Goal: Information Seeking & Learning: Check status

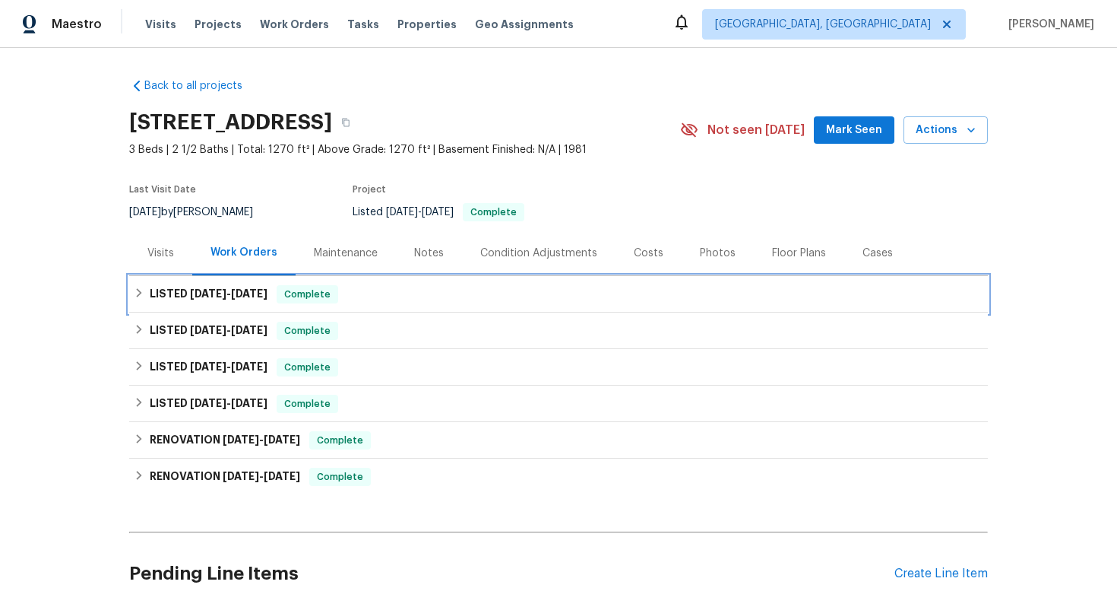
click at [303, 288] on span "Complete" at bounding box center [307, 294] width 59 height 15
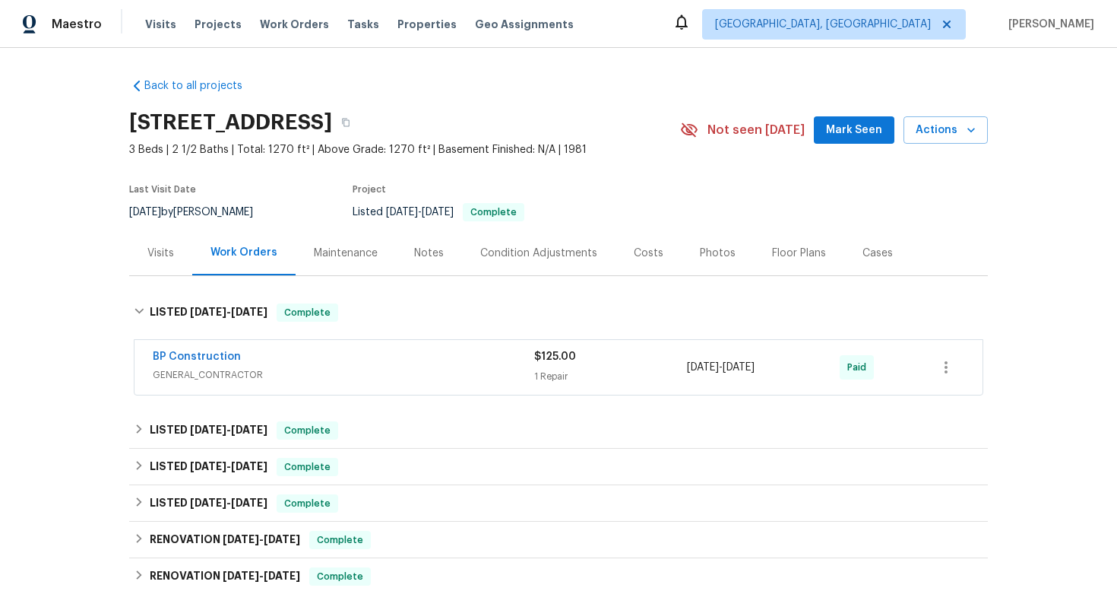
click at [393, 384] on div "BP Construction GENERAL_CONTRACTOR" at bounding box center [344, 367] width 382 height 36
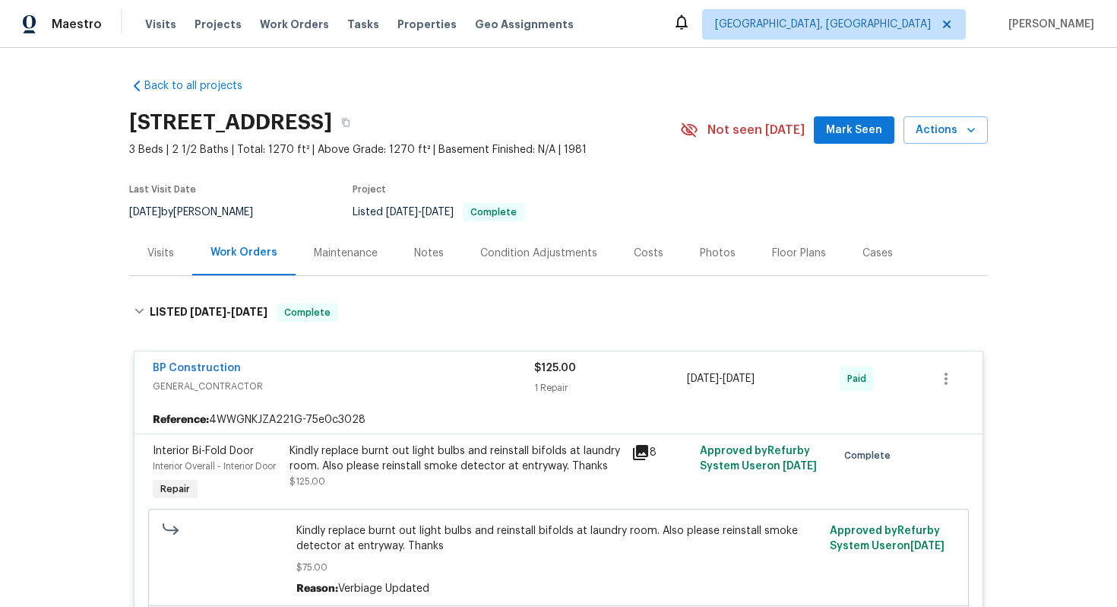
click at [393, 384] on span "GENERAL_CONTRACTOR" at bounding box center [344, 386] width 382 height 15
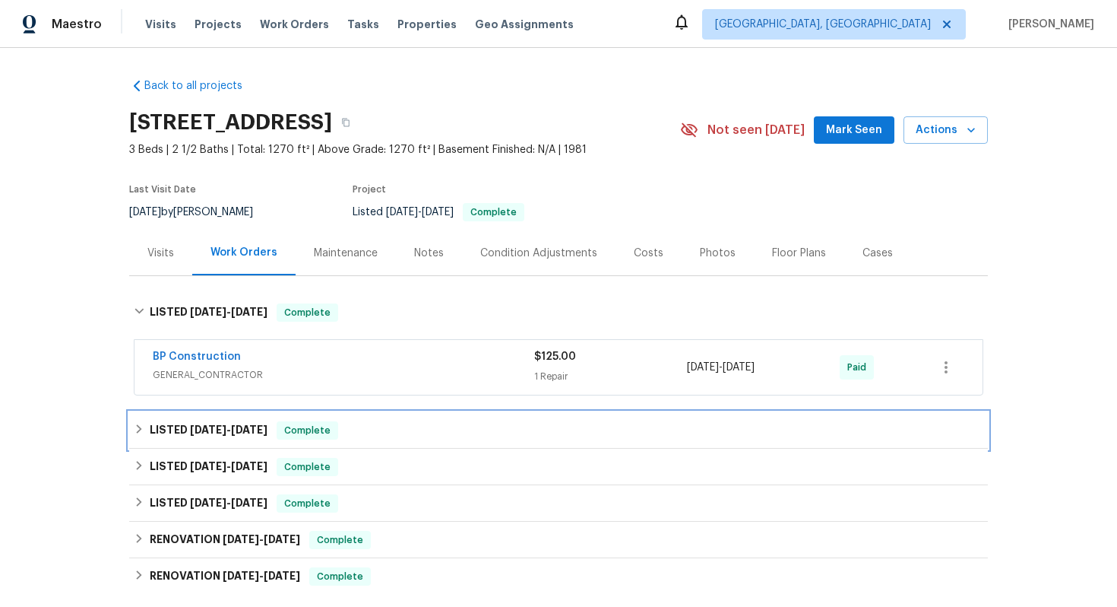
click at [392, 417] on div "LISTED 4/17/25 - 5/3/25 Complete" at bounding box center [558, 430] width 859 height 36
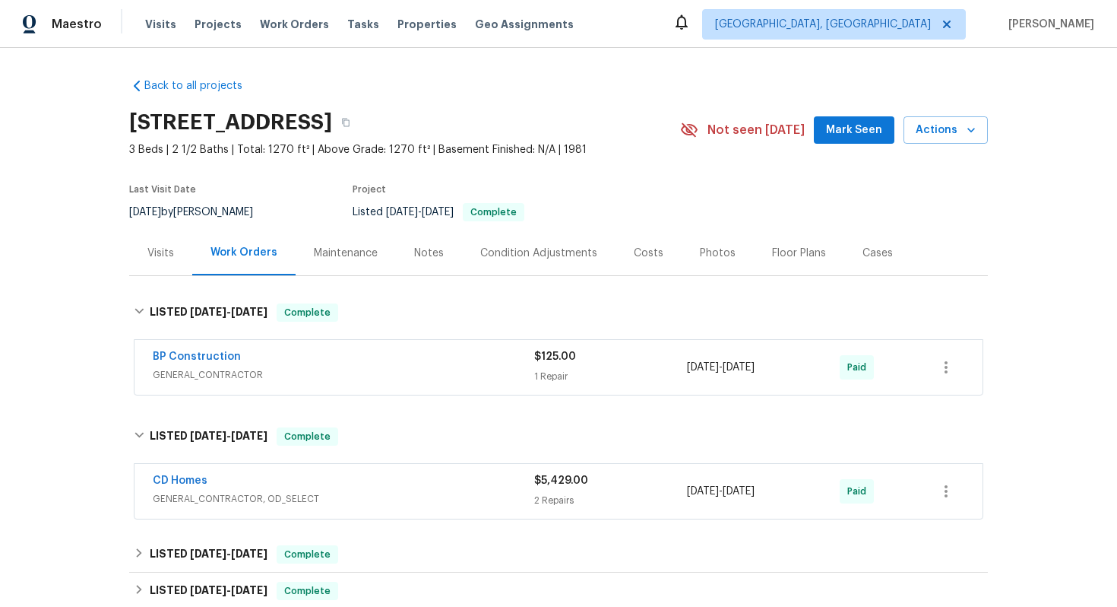
click at [426, 481] on div "CD Homes" at bounding box center [344, 482] width 382 height 18
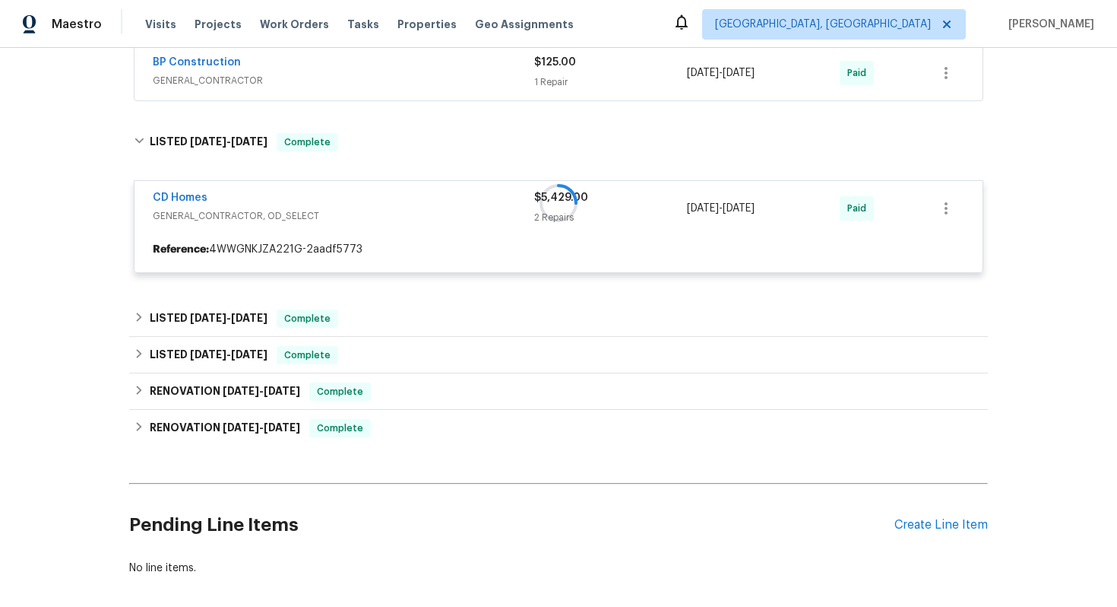
scroll to position [335, 0]
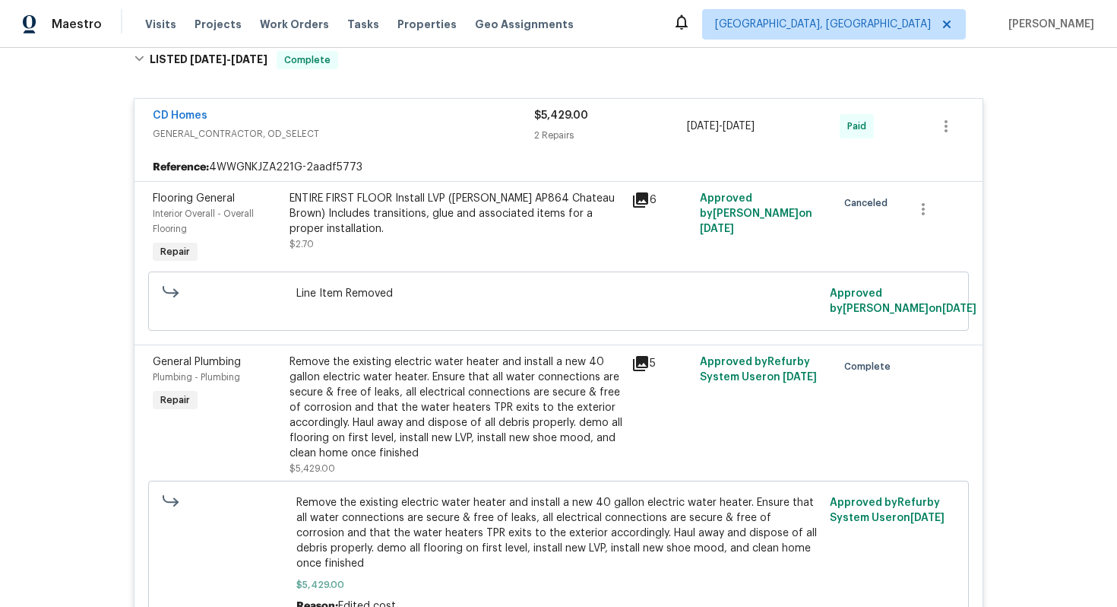
click at [412, 127] on span "GENERAL_CONTRACTOR, OD_SELECT" at bounding box center [344, 133] width 382 height 15
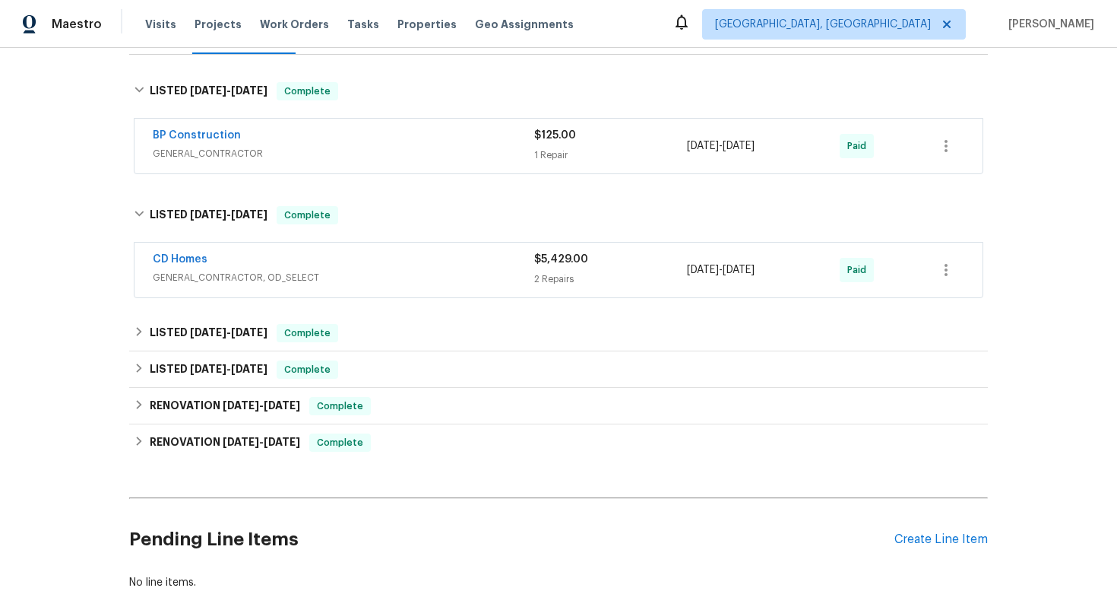
scroll to position [114, 0]
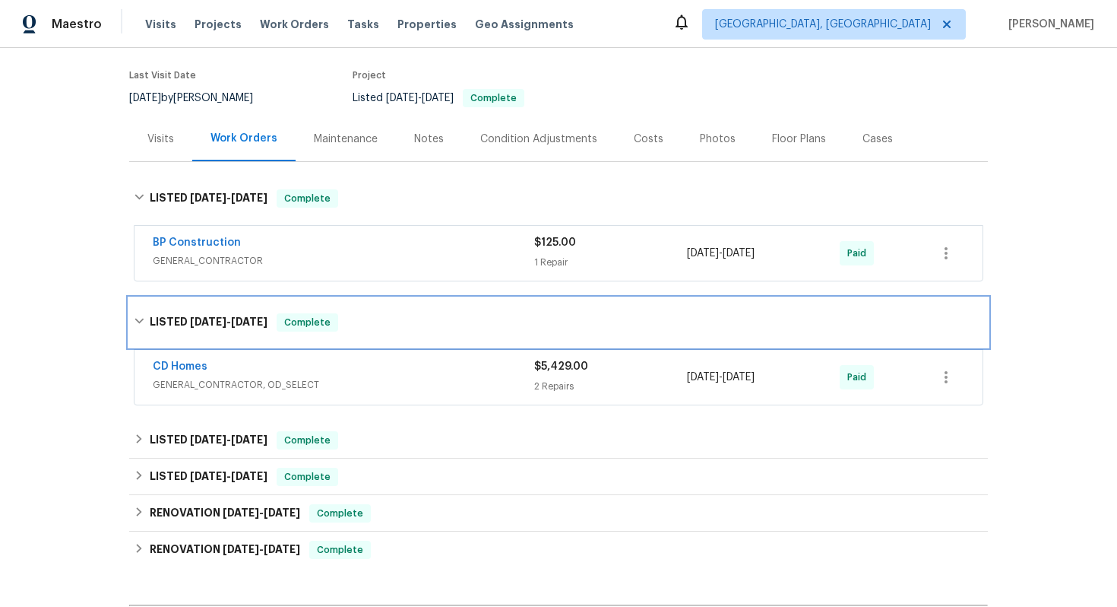
click at [131, 321] on div "LISTED 4/17/25 - 5/3/25 Complete" at bounding box center [558, 322] width 859 height 49
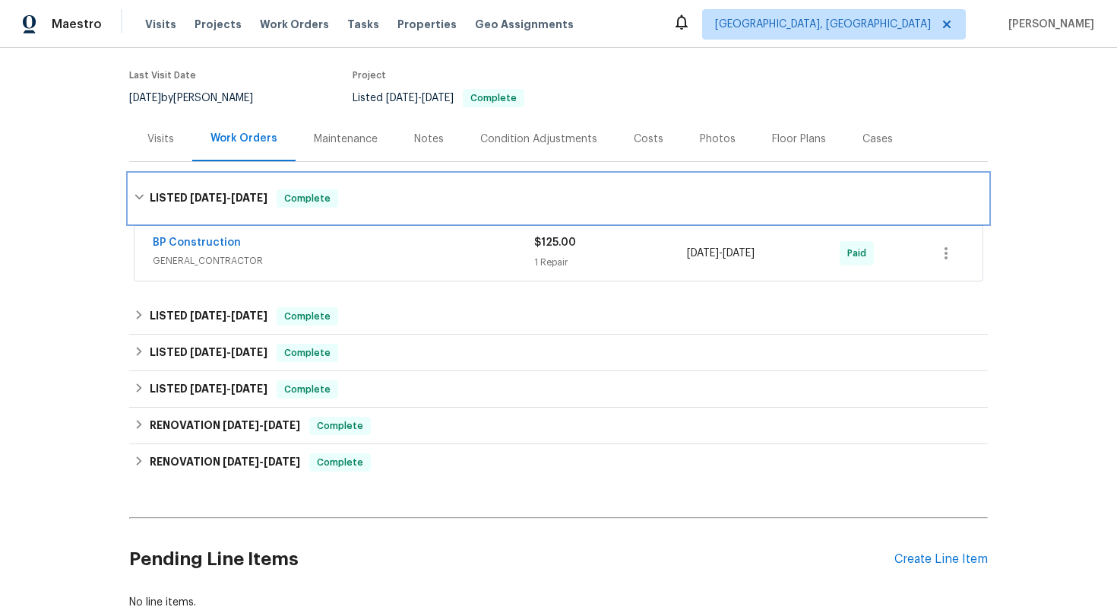
click at [140, 195] on icon at bounding box center [139, 197] width 11 height 11
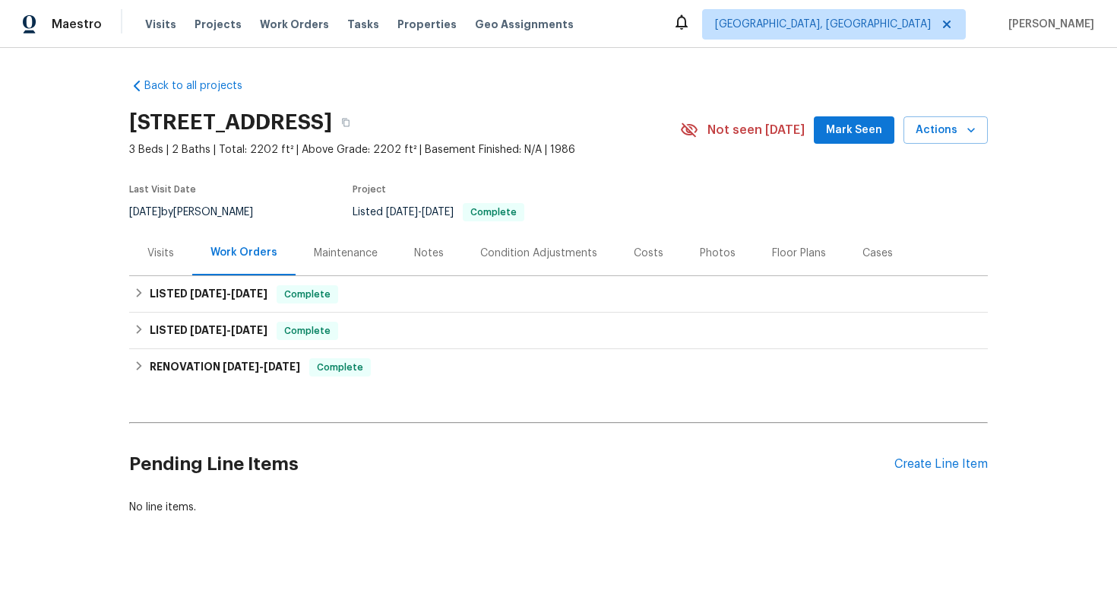
scroll to position [11, 0]
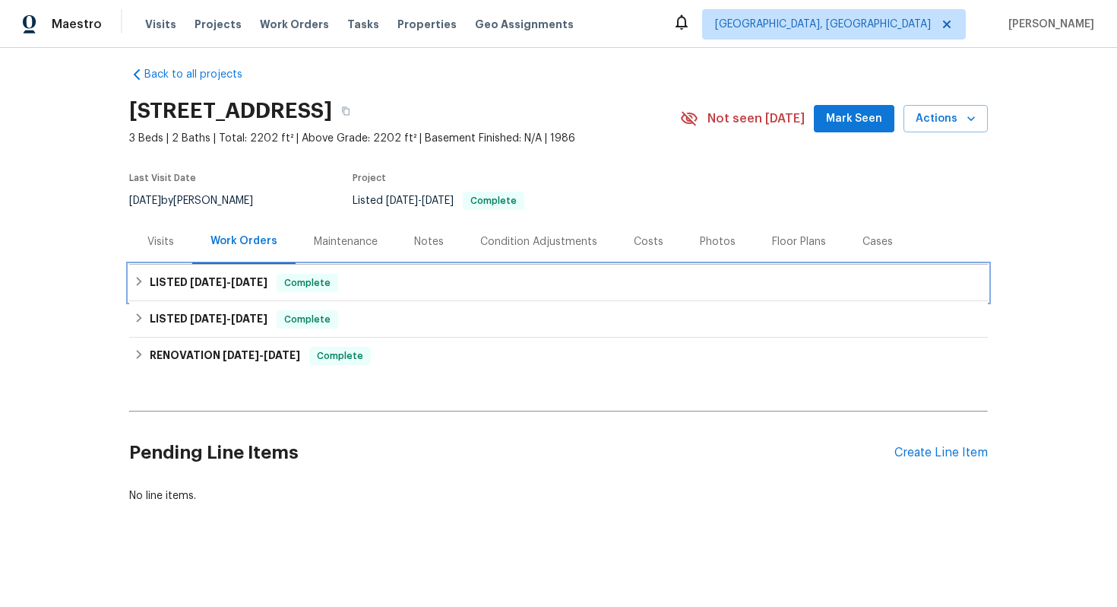
click at [205, 280] on span "7/21/25" at bounding box center [208, 282] width 36 height 11
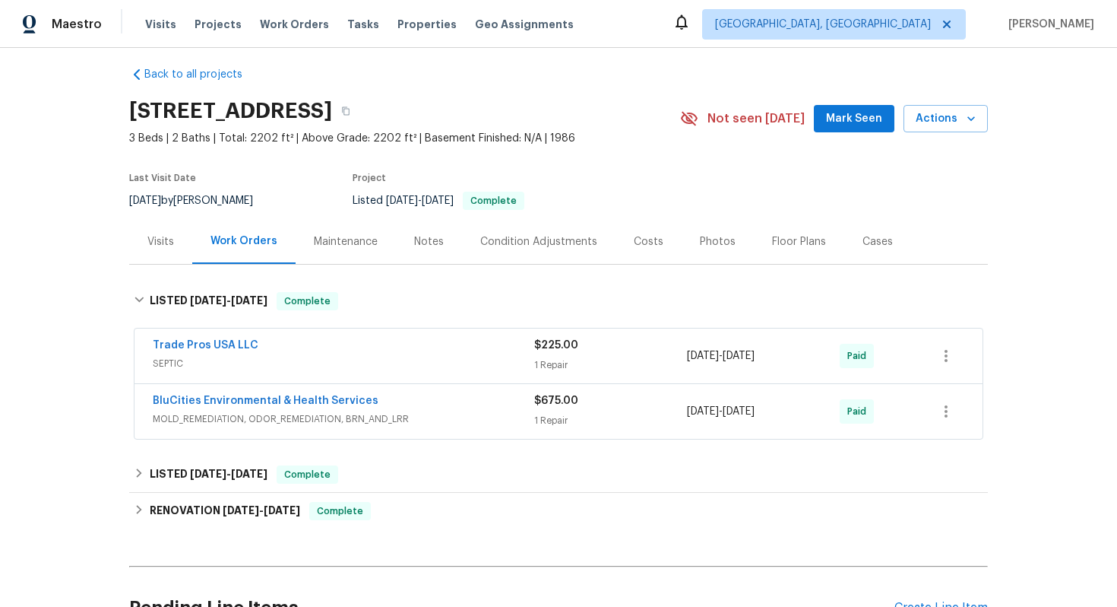
click at [451, 402] on div "BluCities Environmental & Health Services" at bounding box center [344, 402] width 382 height 18
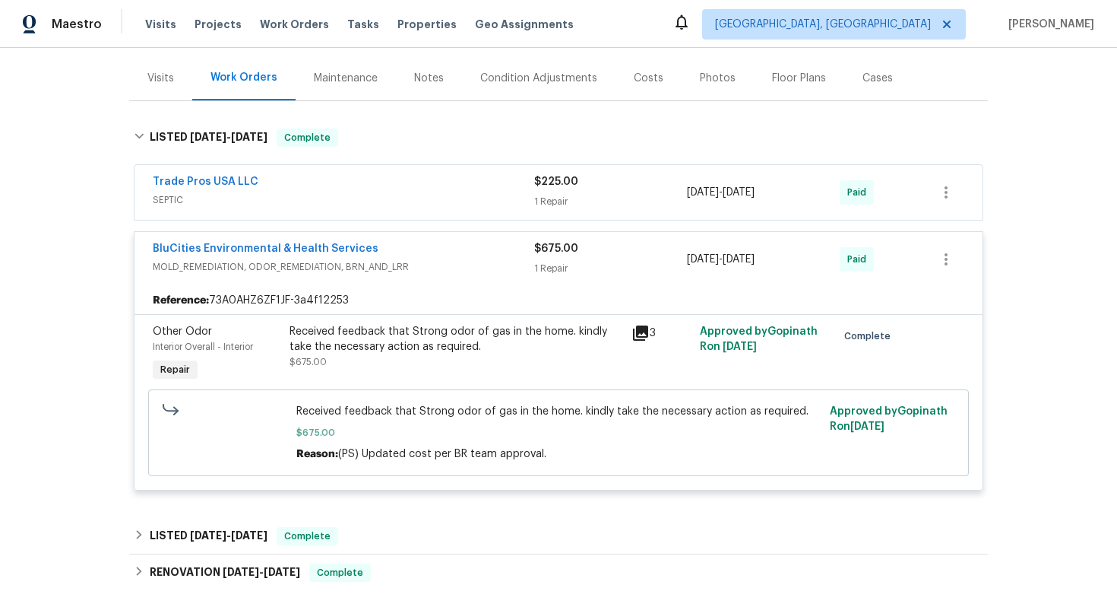
scroll to position [191, 0]
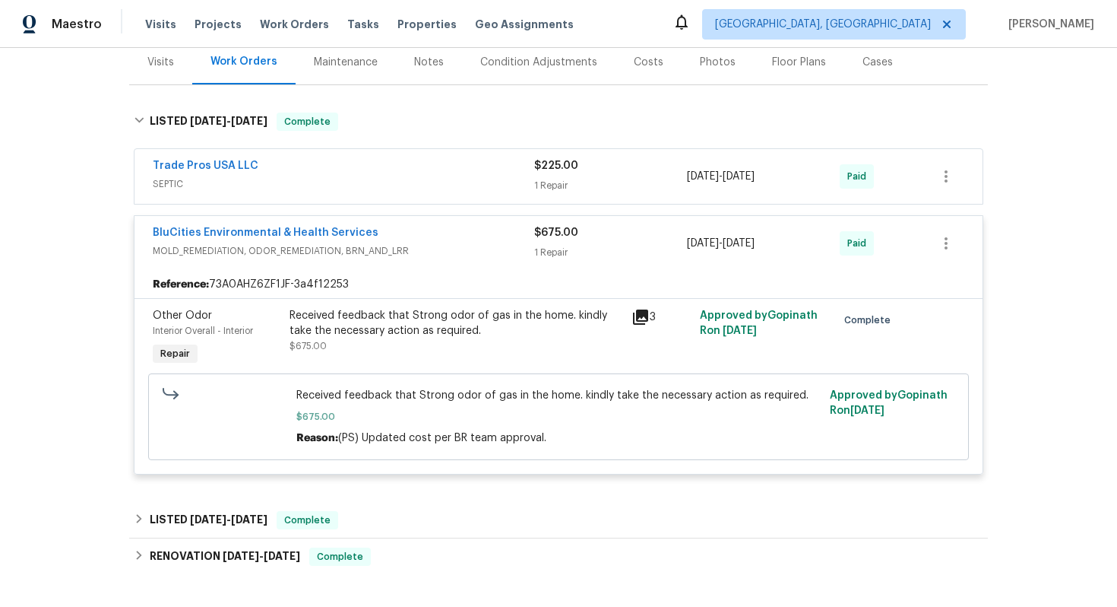
click at [513, 334] on div "Received feedback that Strong odor of gas in the home. kindly take the necessar…" at bounding box center [456, 323] width 333 height 30
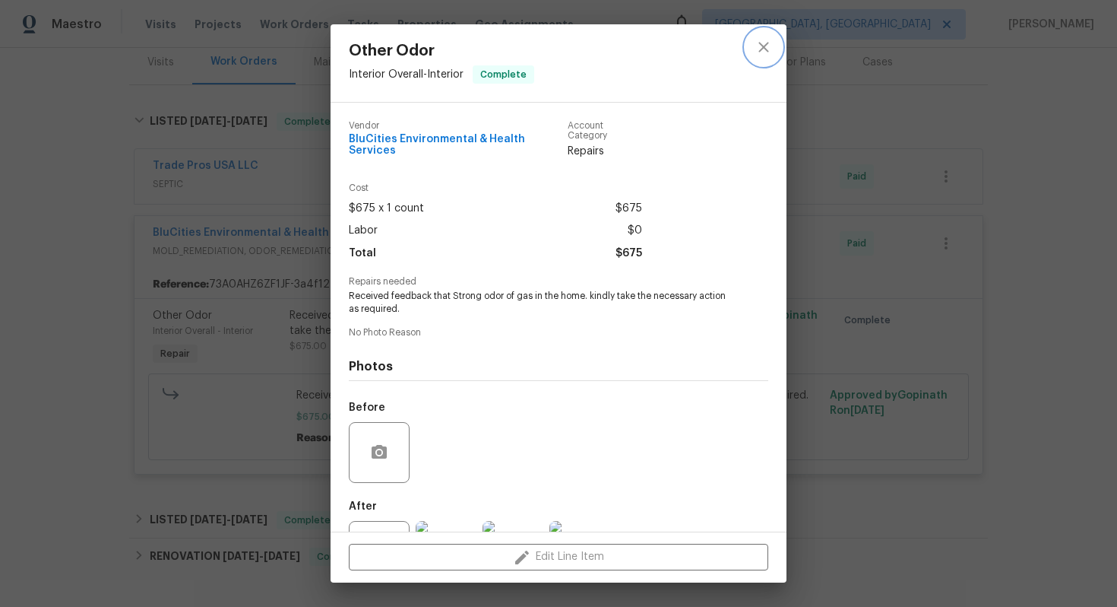
click at [766, 43] on icon "close" at bounding box center [764, 47] width 10 height 10
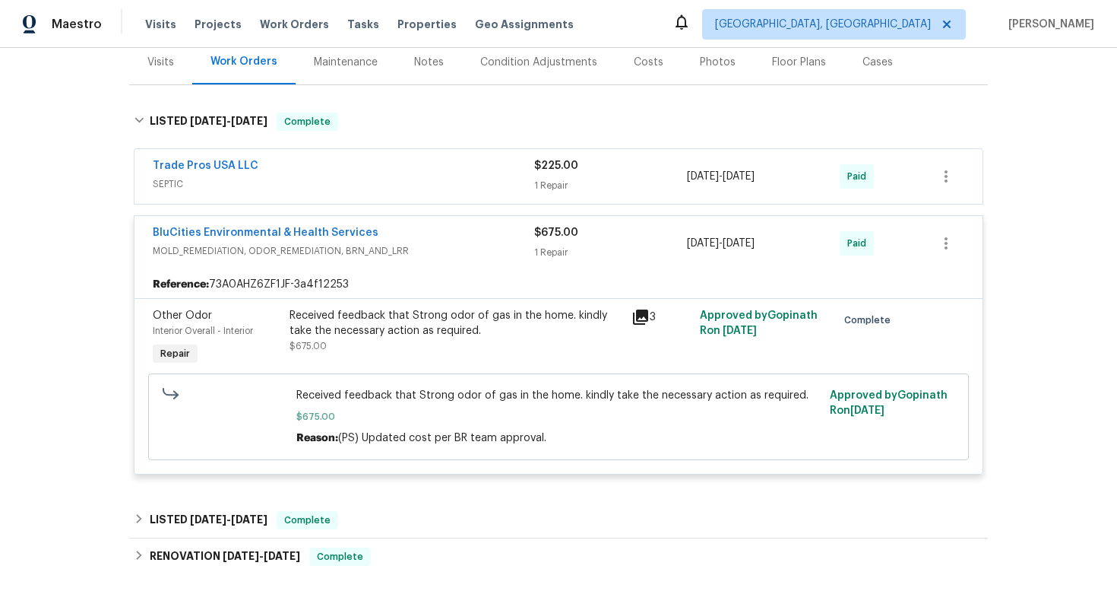
click at [474, 233] on div "BluCities Environmental & Health Services" at bounding box center [344, 234] width 382 height 18
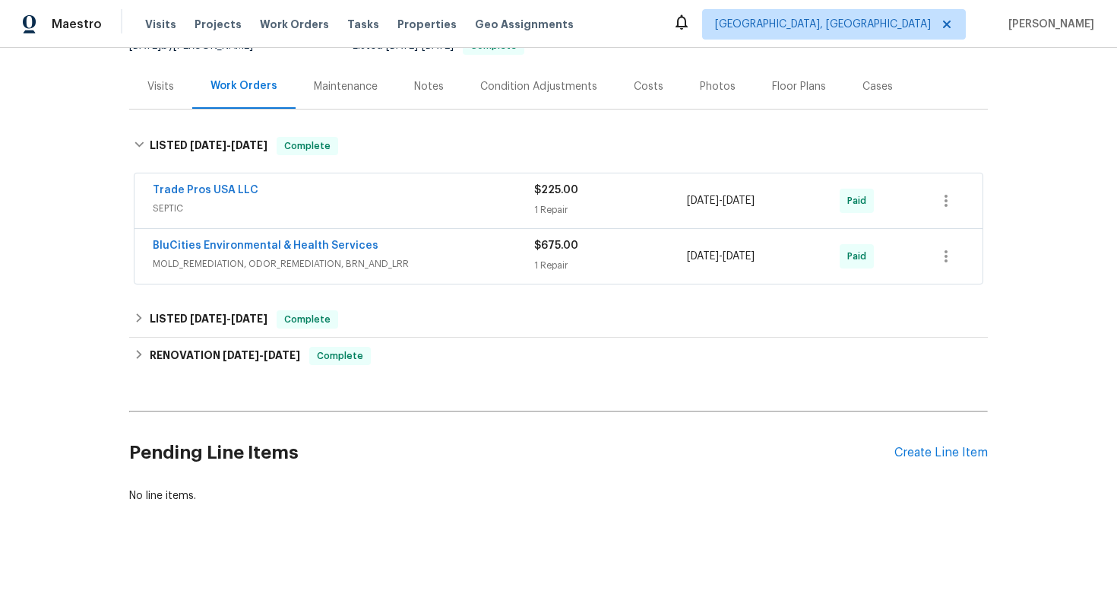
click at [336, 206] on span "SEPTIC" at bounding box center [344, 208] width 382 height 15
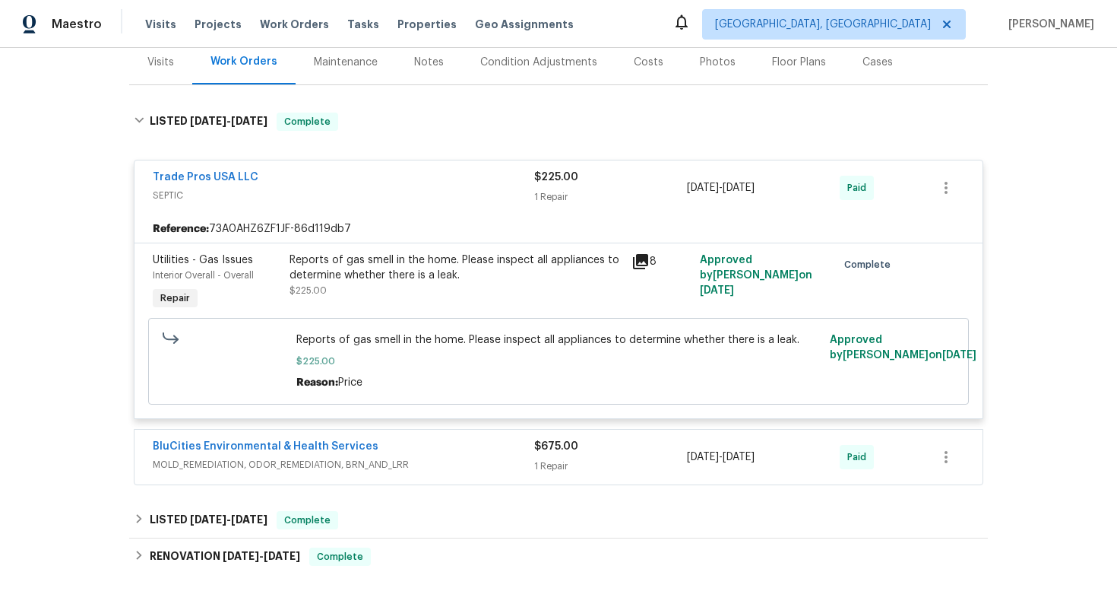
click at [453, 201] on span "SEPTIC" at bounding box center [344, 195] width 382 height 15
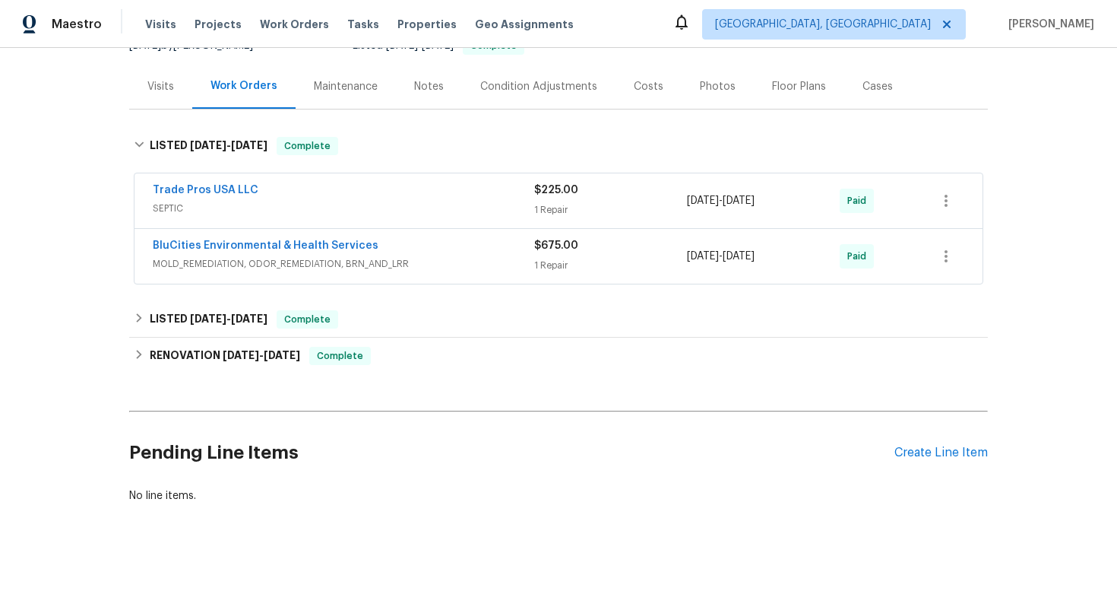
click at [453, 201] on span "SEPTIC" at bounding box center [344, 208] width 382 height 15
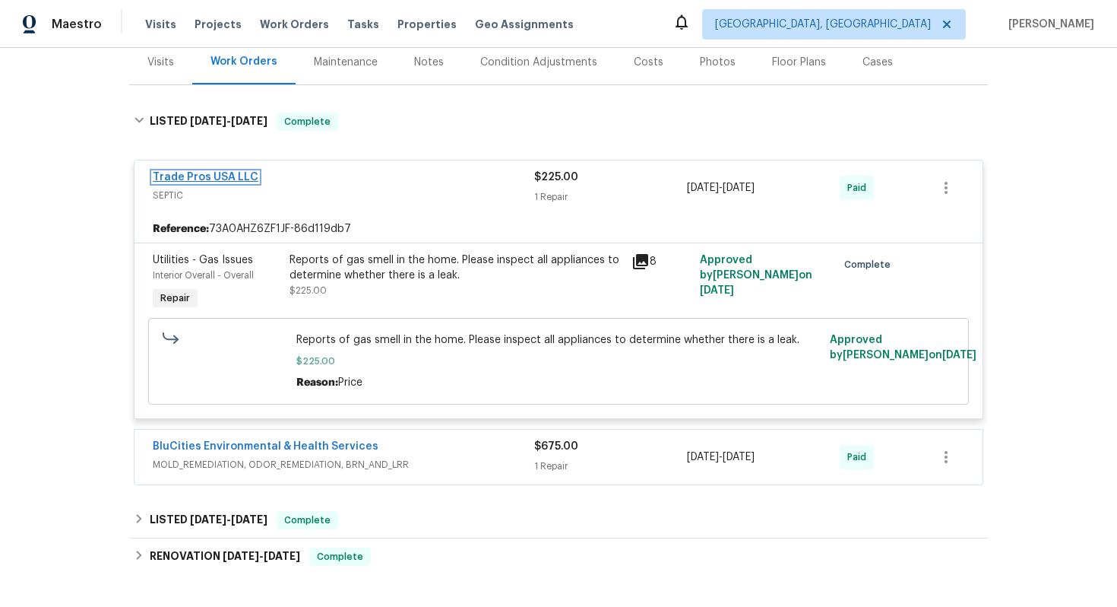
click at [195, 176] on link "Trade Pros USA LLC" at bounding box center [206, 177] width 106 height 11
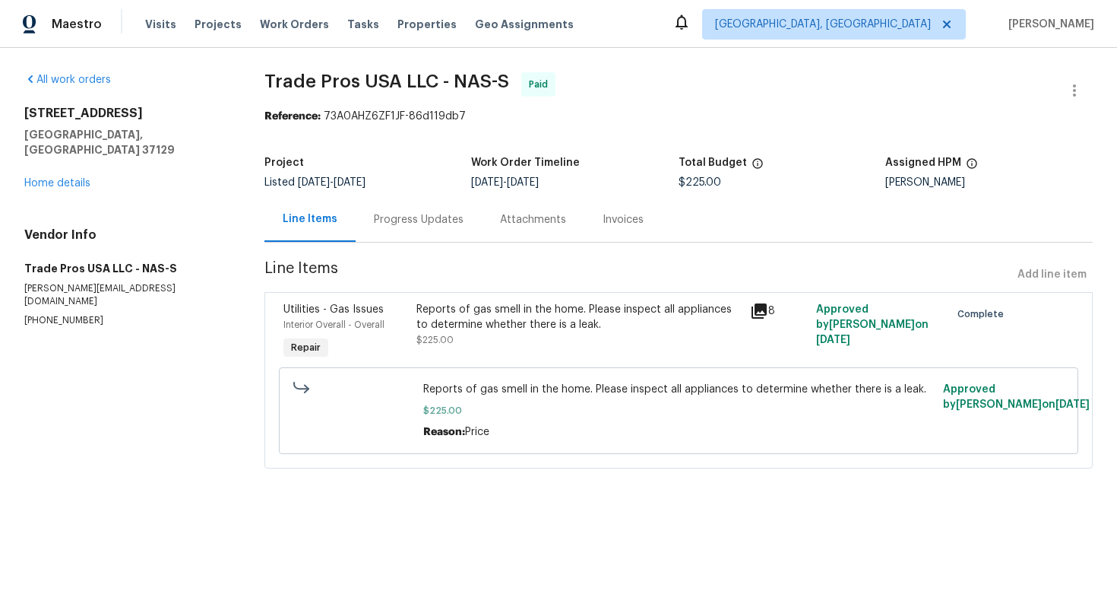
click at [401, 220] on div "Progress Updates" at bounding box center [419, 219] width 90 height 15
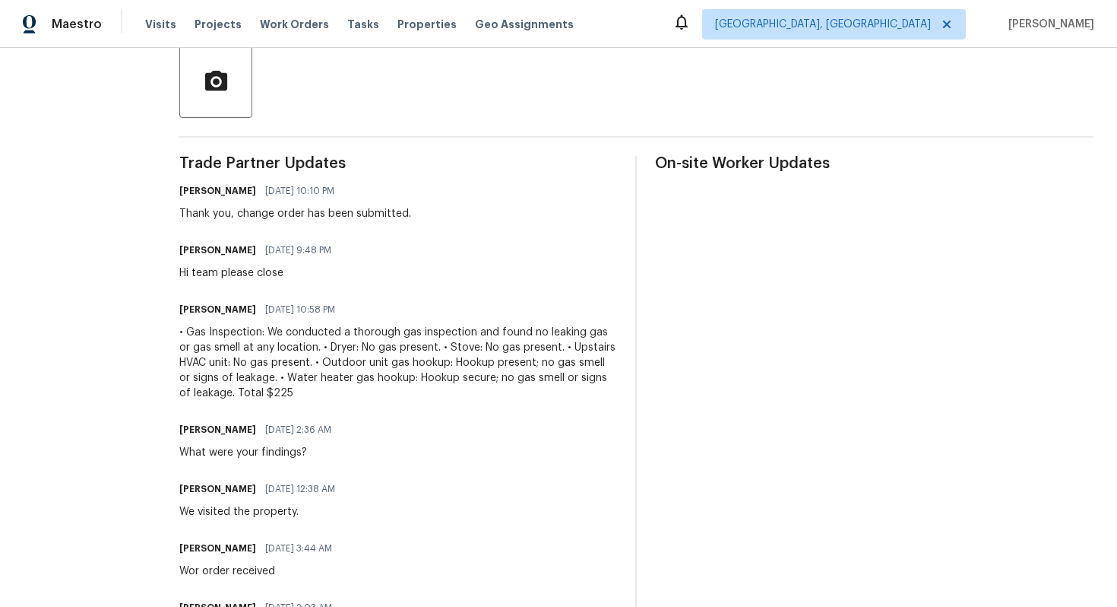
scroll to position [361, 0]
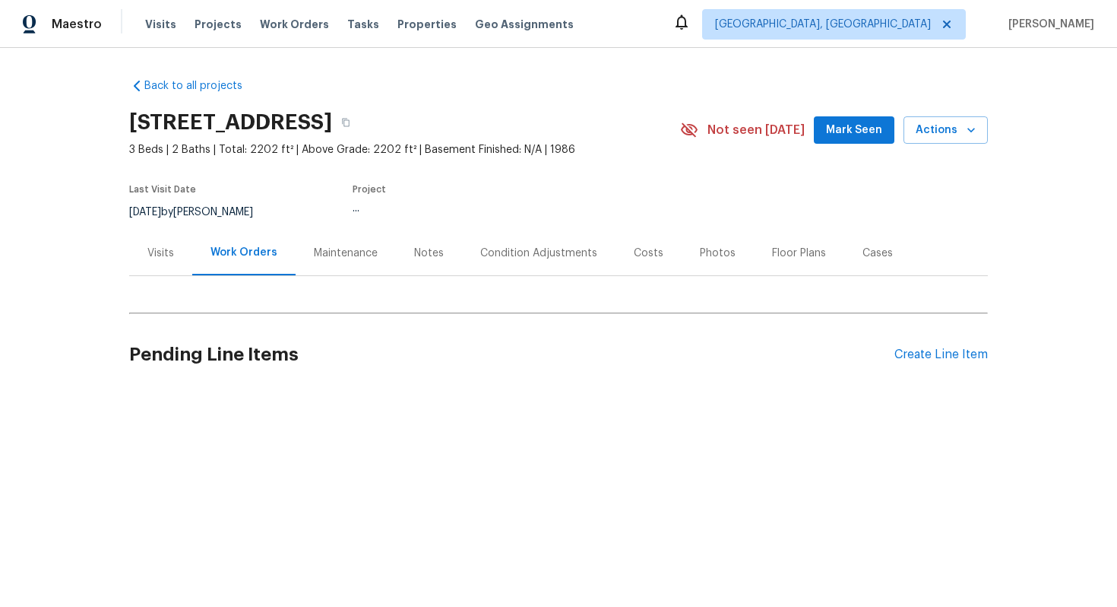
click at [156, 246] on div "Visits" at bounding box center [160, 253] width 27 height 15
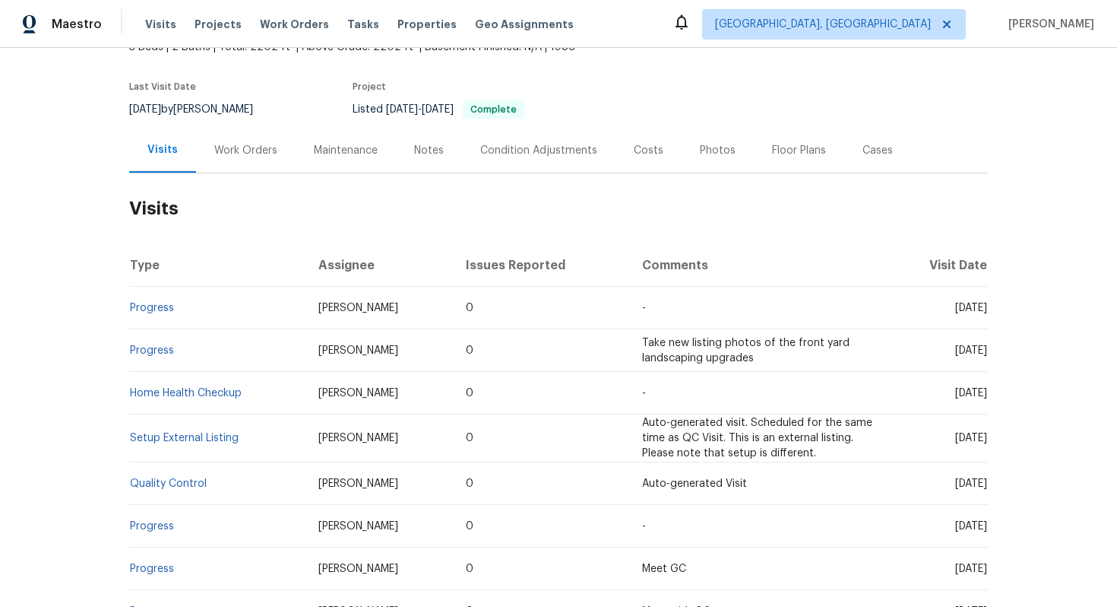
scroll to position [128, 0]
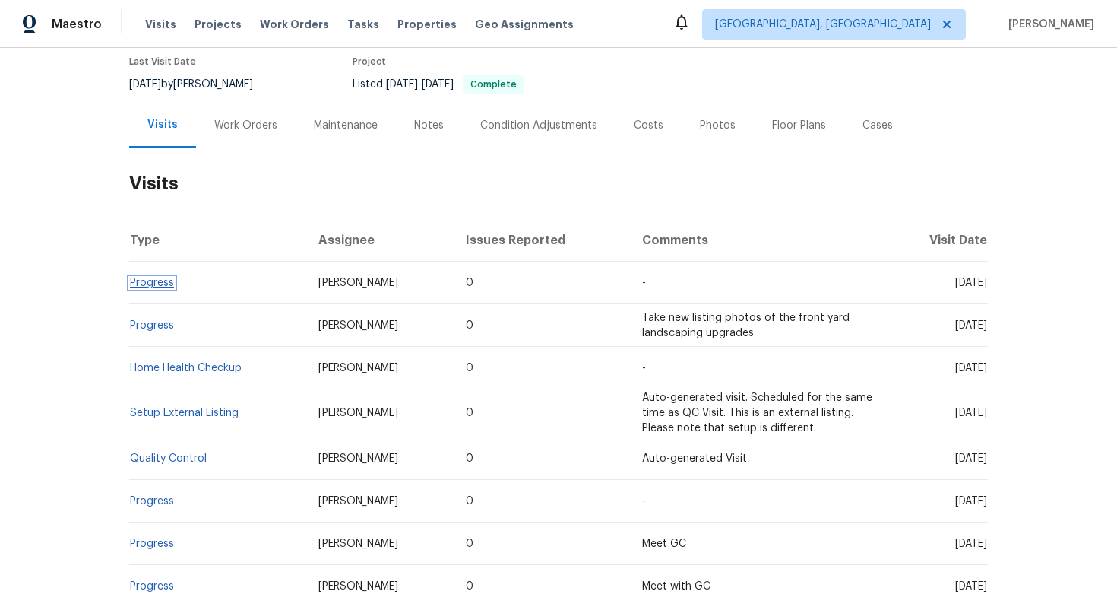
click at [155, 279] on link "Progress" at bounding box center [152, 282] width 44 height 11
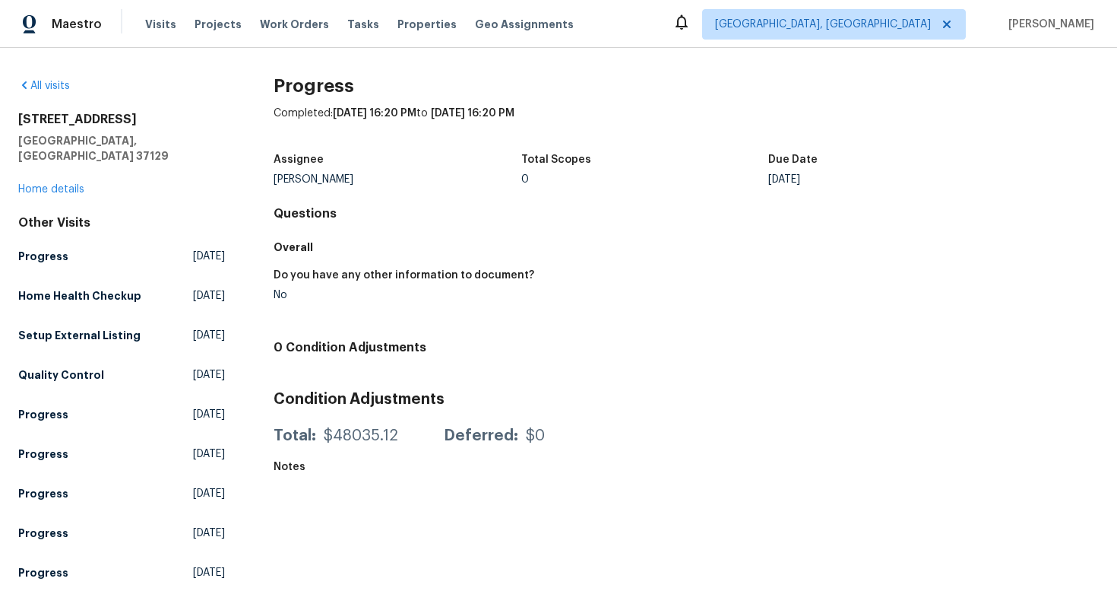
scroll to position [55, 0]
